Goal: Check status: Verify the current state of an ongoing process or item

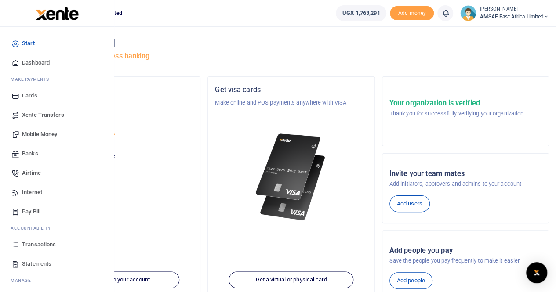
click at [44, 247] on span "Transactions" at bounding box center [39, 244] width 34 height 9
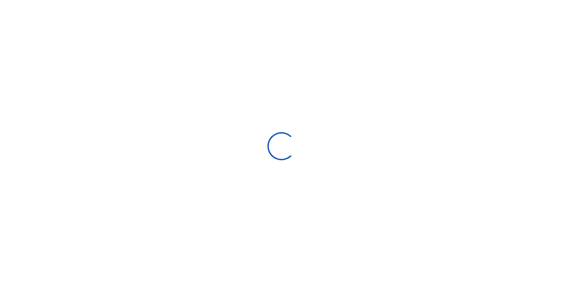
select select
type input "[DATE] - [DATE]"
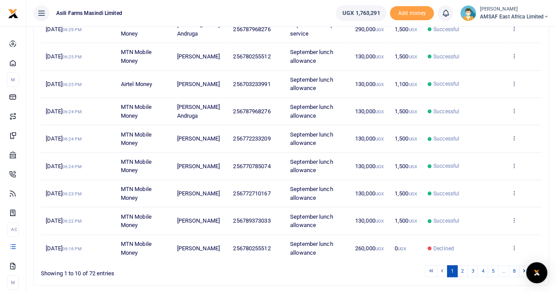
scroll to position [204, 0]
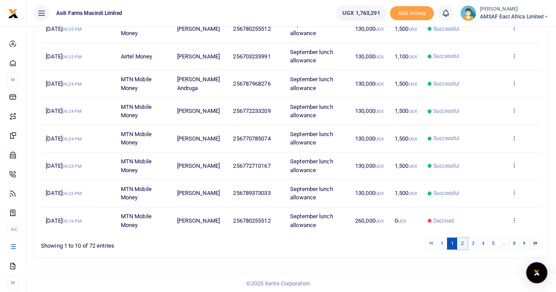
click at [462, 240] on link "2" at bounding box center [462, 244] width 11 height 12
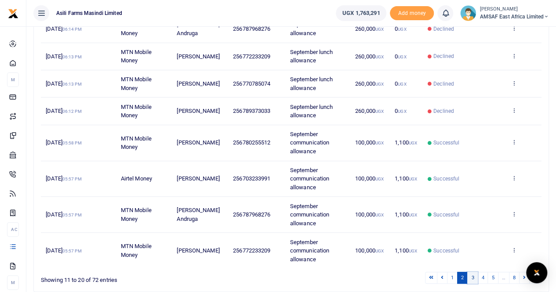
click at [472, 275] on link "3" at bounding box center [472, 278] width 11 height 12
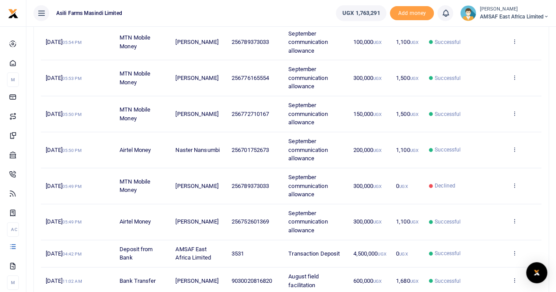
scroll to position [132, 0]
